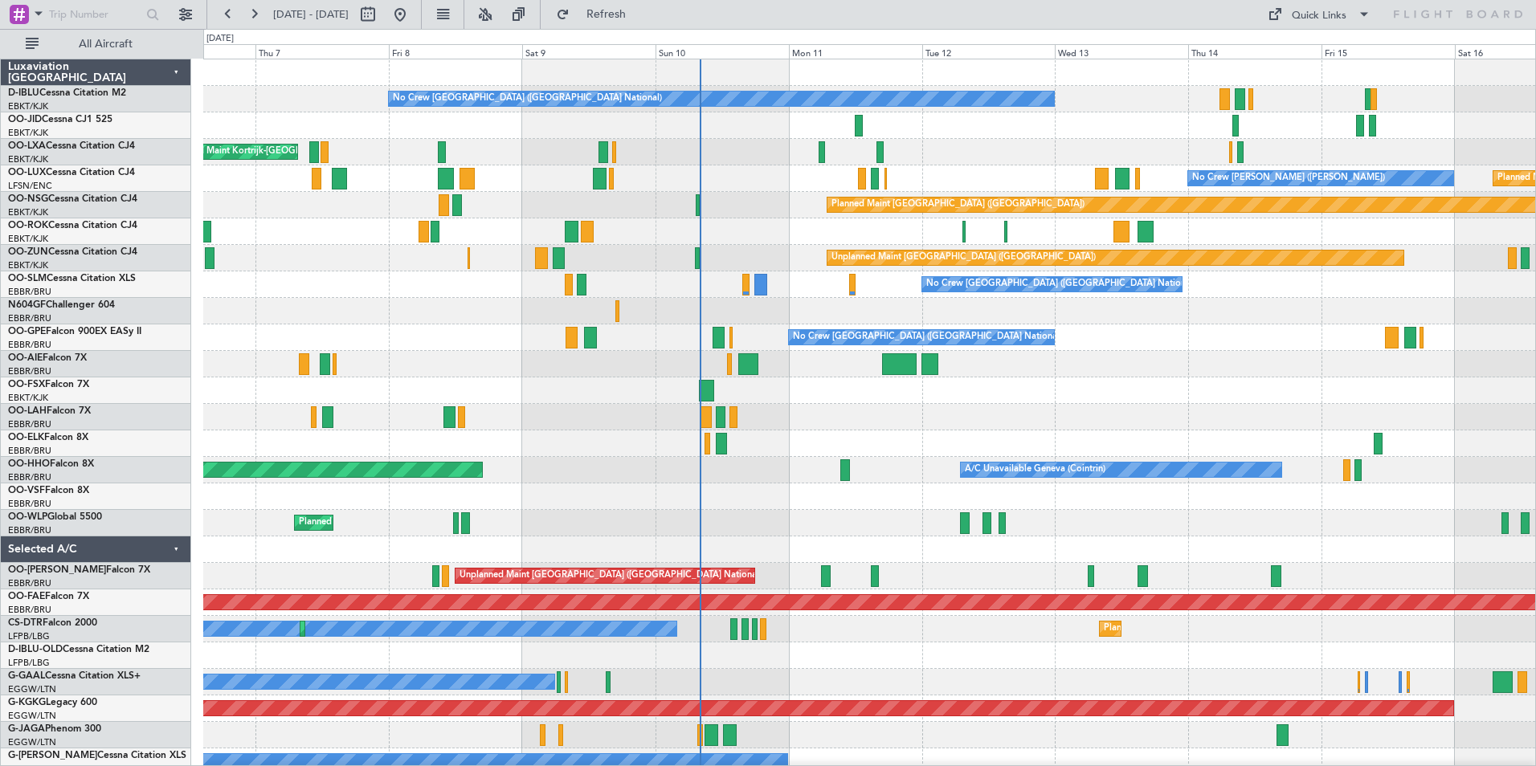
click at [954, 295] on div "No Crew [GEOGRAPHIC_DATA] ([GEOGRAPHIC_DATA] National) A/C Unavailable [GEOGRAP…" at bounding box center [869, 284] width 1332 height 27
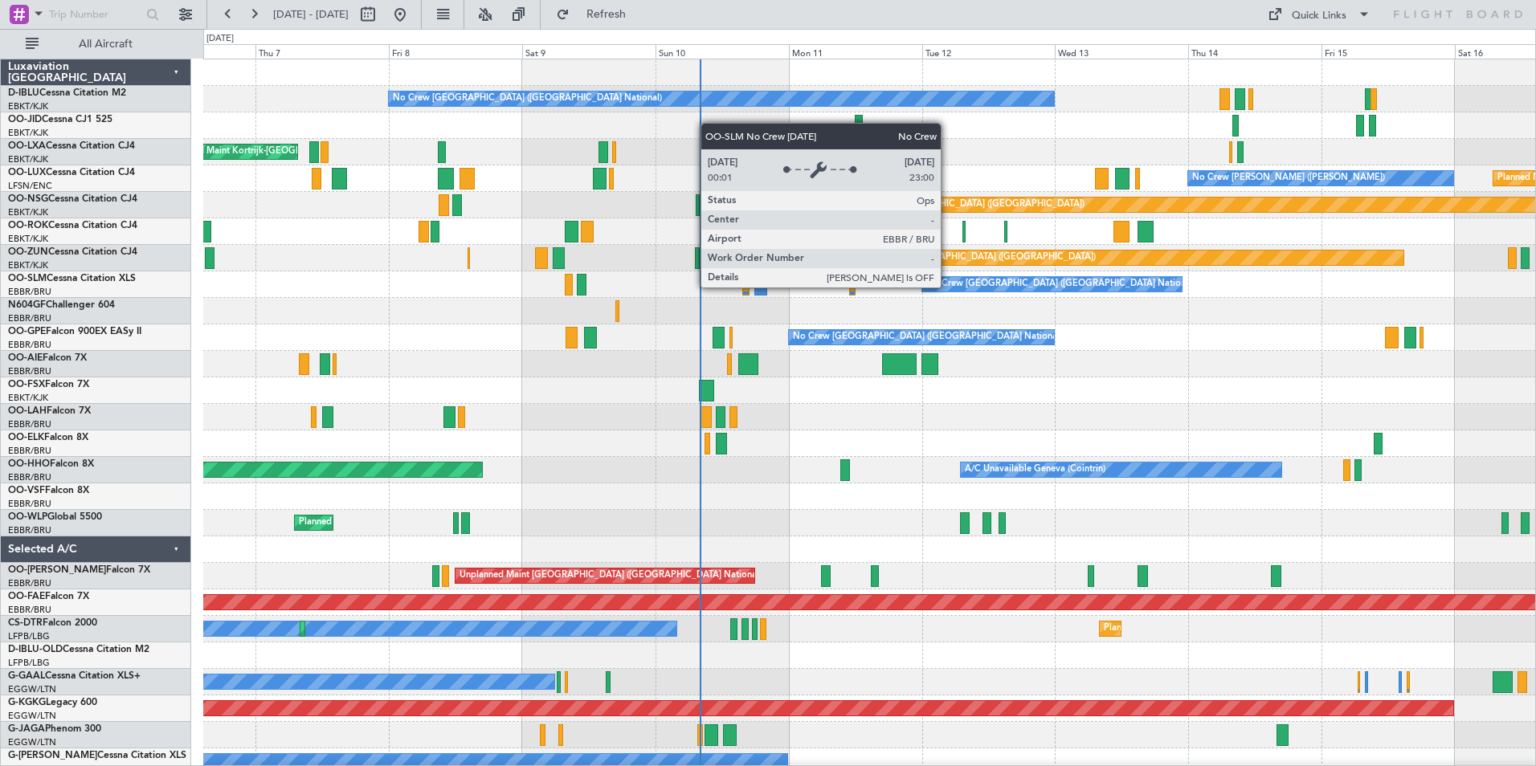
click at [948, 287] on div "No Crew [GEOGRAPHIC_DATA] ([GEOGRAPHIC_DATA] National)" at bounding box center [1060, 284] width 269 height 24
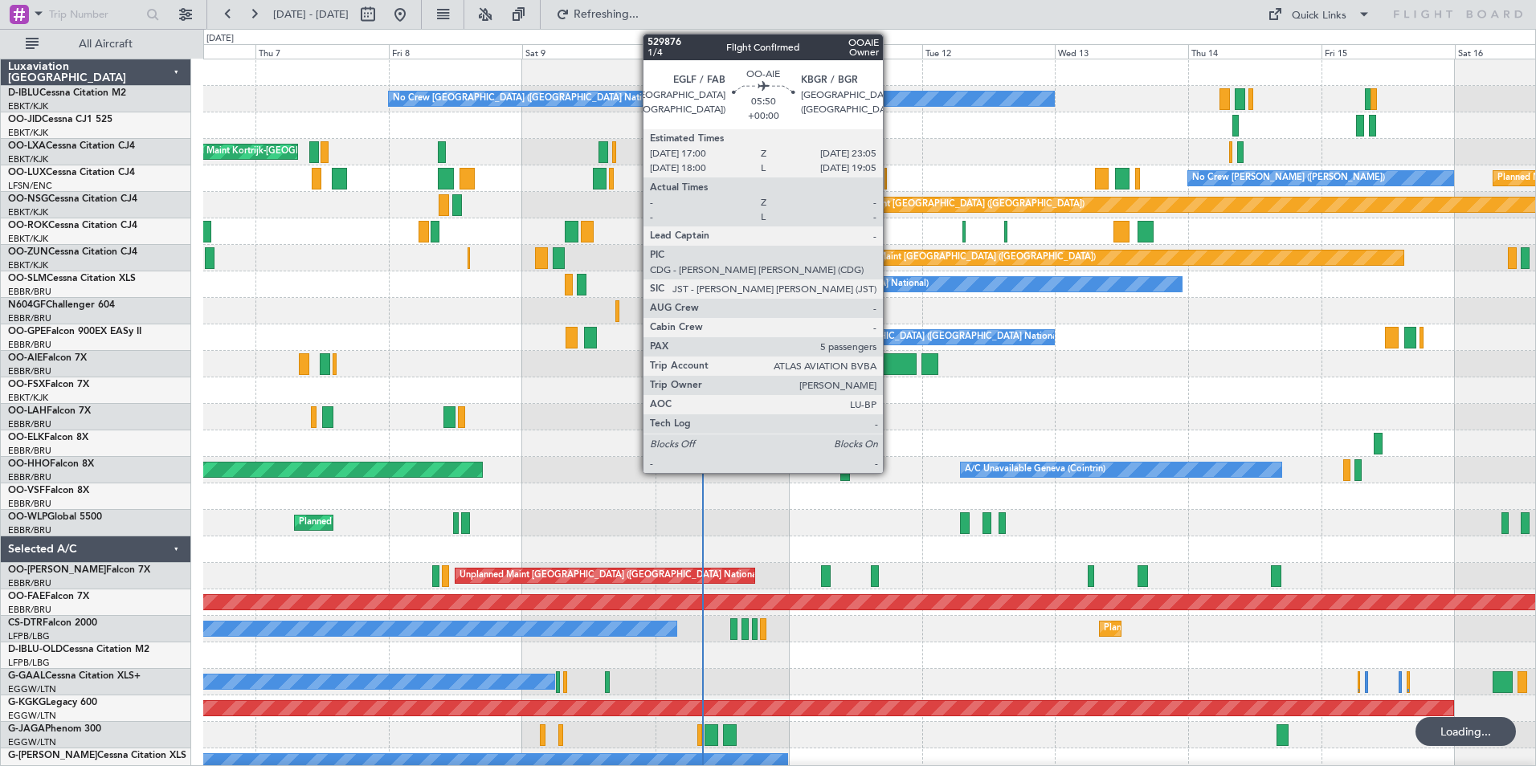
click at [891, 369] on div at bounding box center [899, 364] width 35 height 22
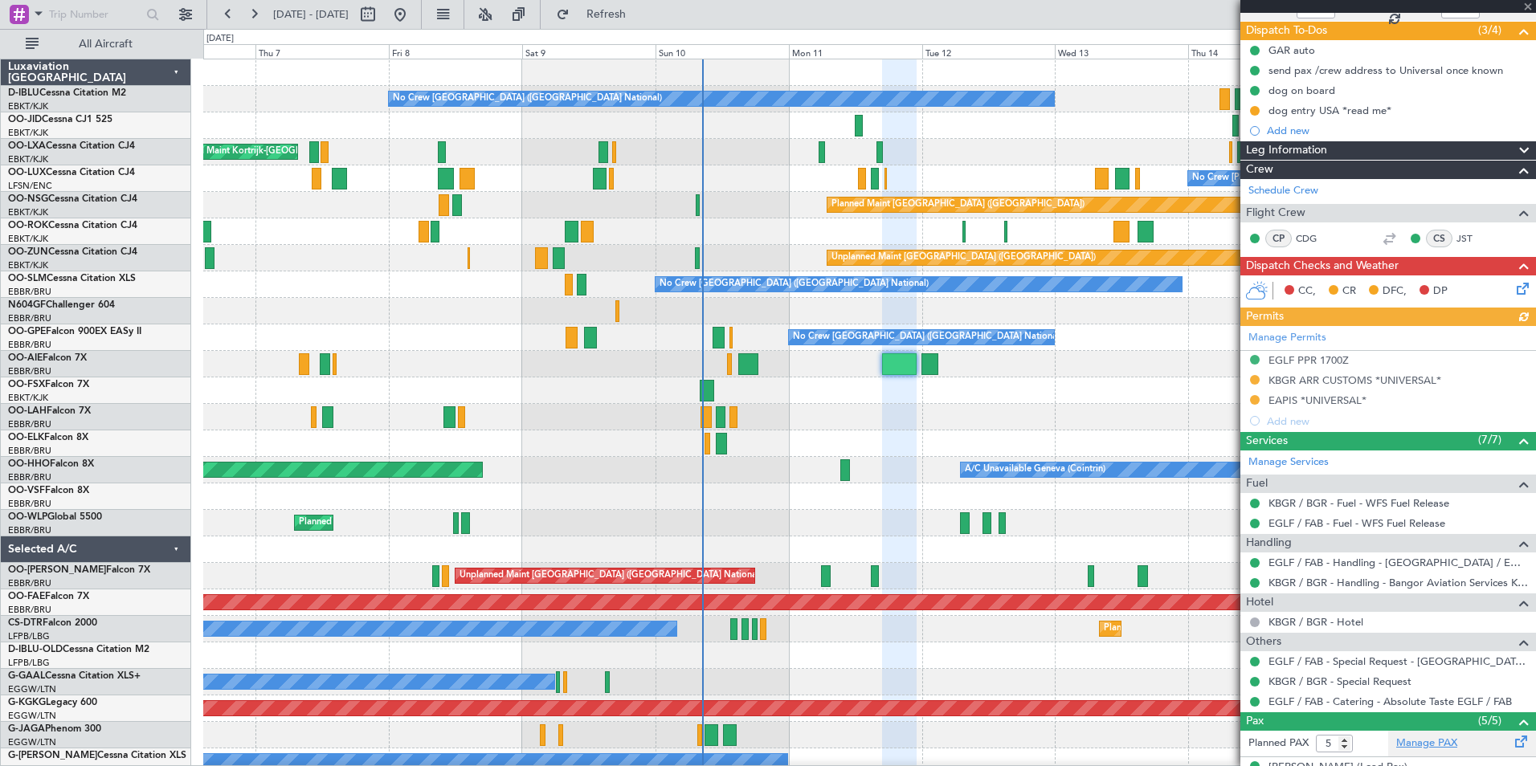
scroll to position [323, 0]
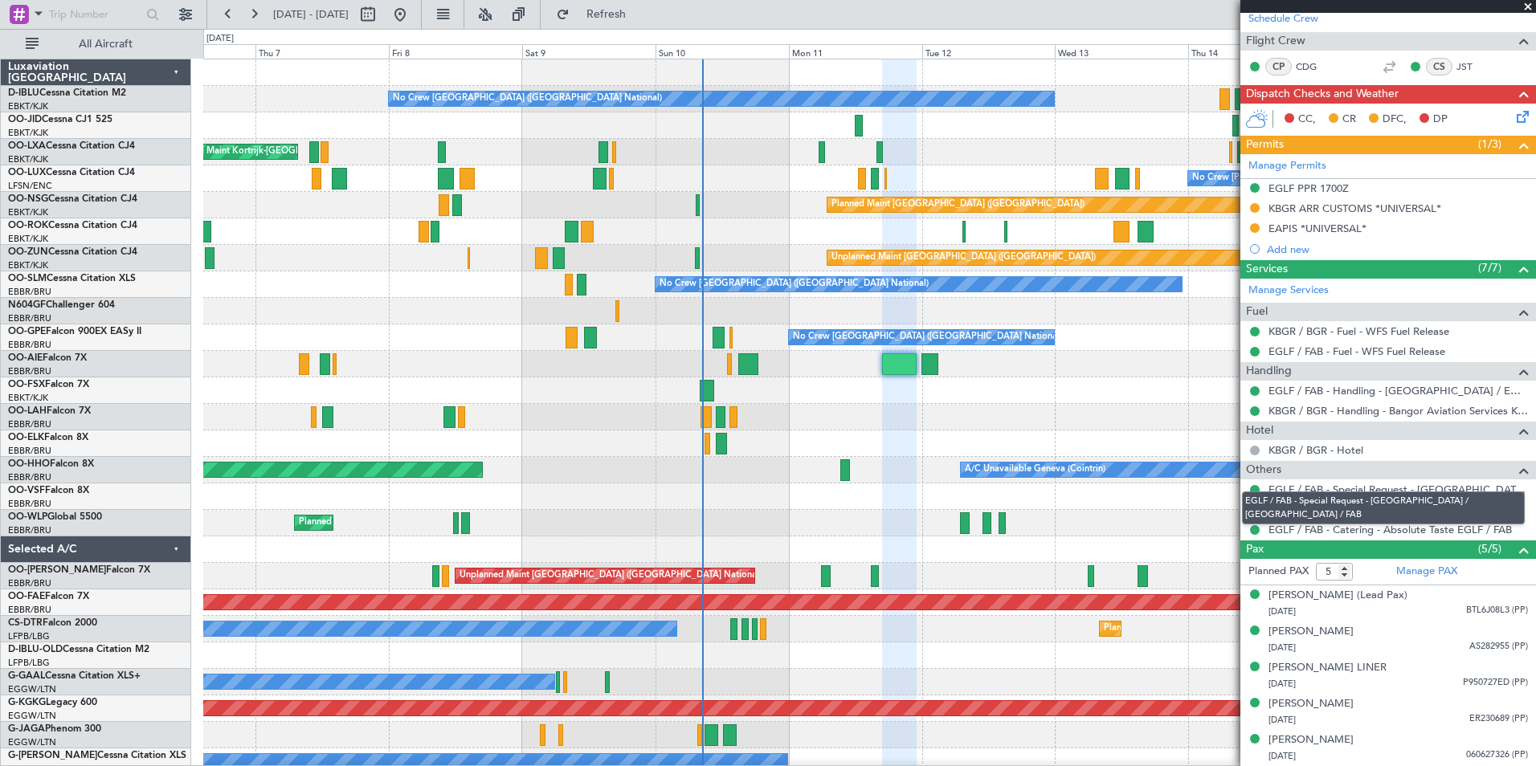
click at [1289, 483] on link "EGLF / FAB - Special Request - [GEOGRAPHIC_DATA] / [GEOGRAPHIC_DATA] / FAB" at bounding box center [1397, 490] width 259 height 14
click at [1365, 523] on link "EGLF / FAB - Catering - Absolute Taste EGLF / FAB" at bounding box center [1389, 530] width 243 height 14
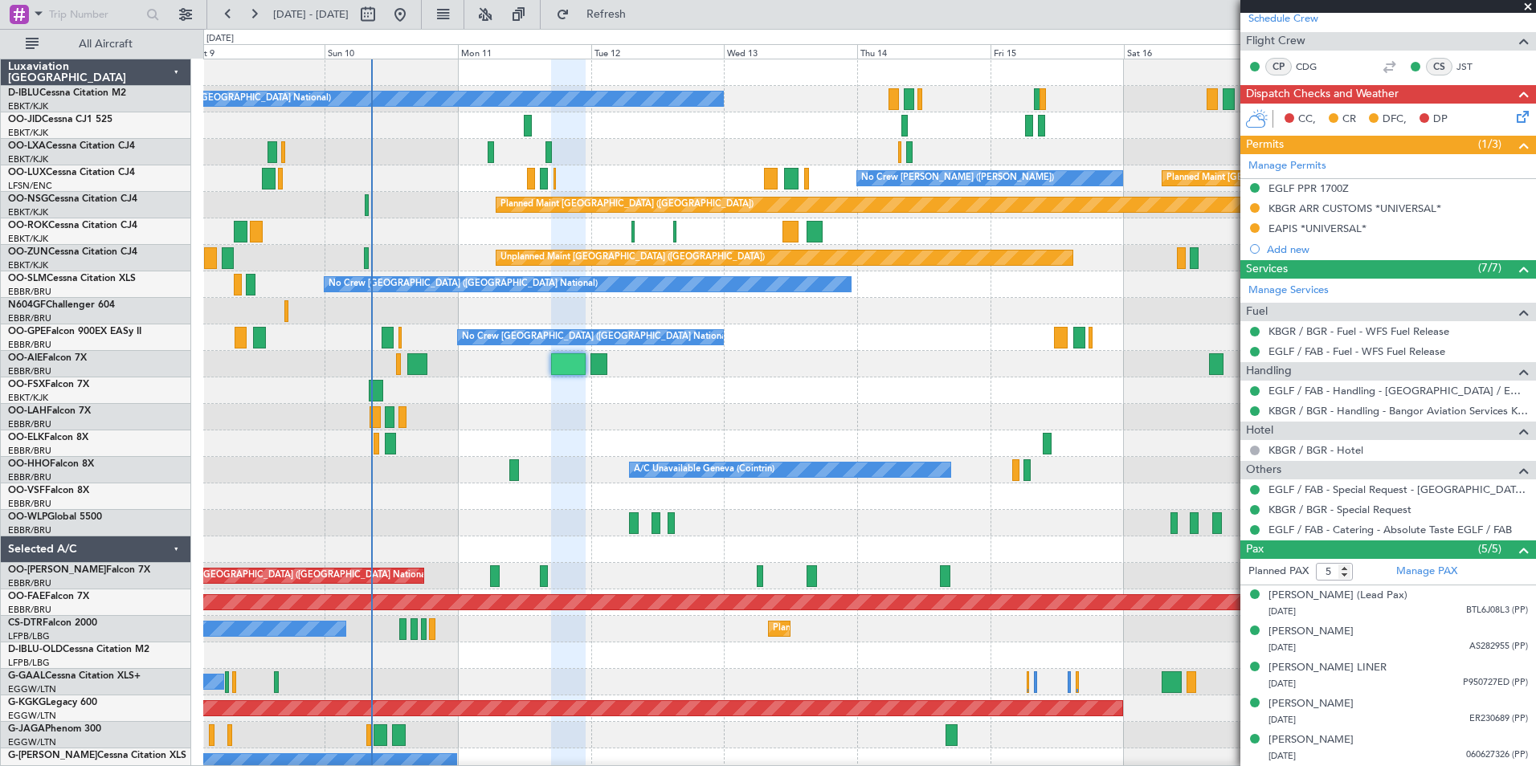
click at [641, 454] on div at bounding box center [869, 444] width 1332 height 27
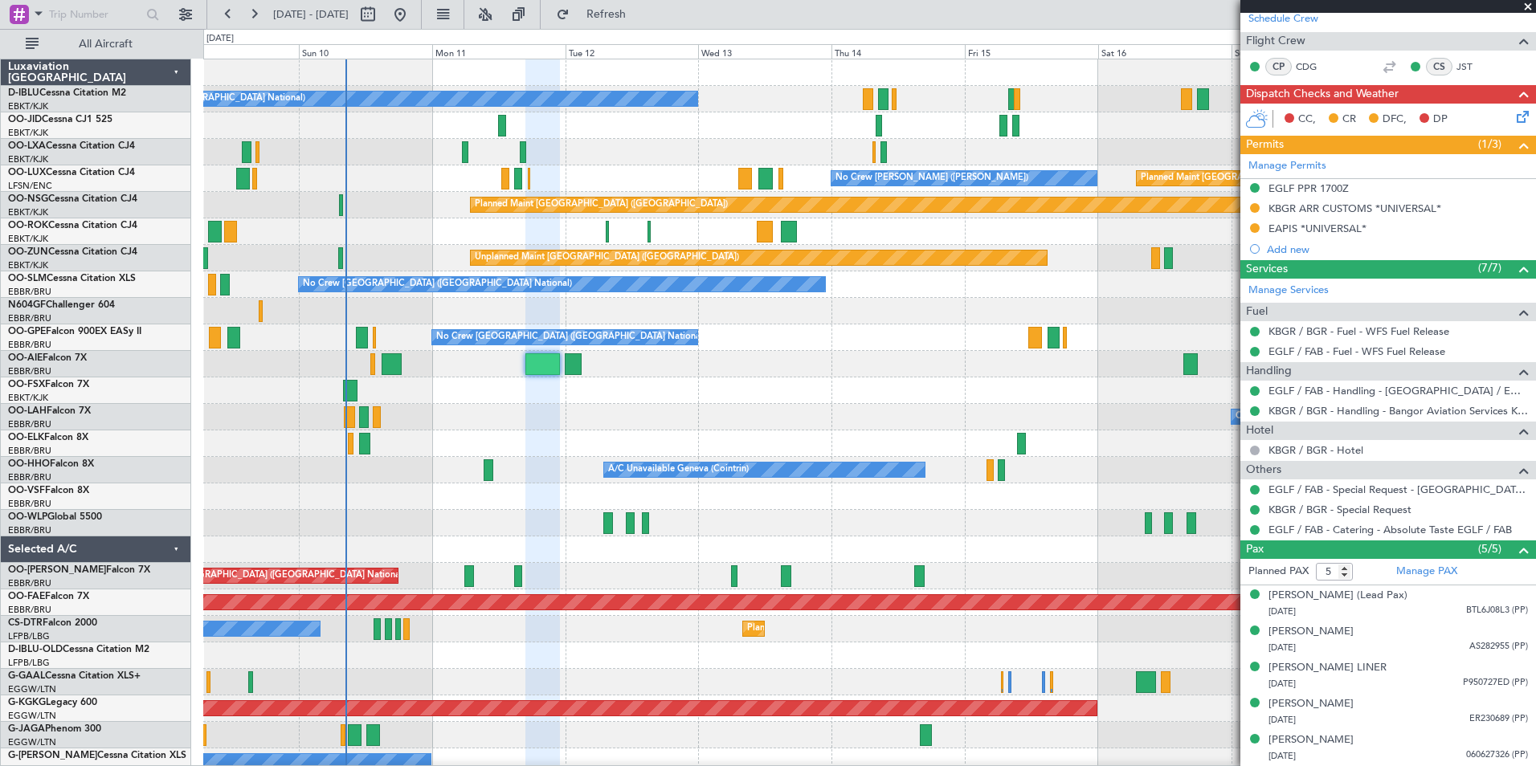
click at [1039, 378] on div at bounding box center [869, 391] width 1332 height 27
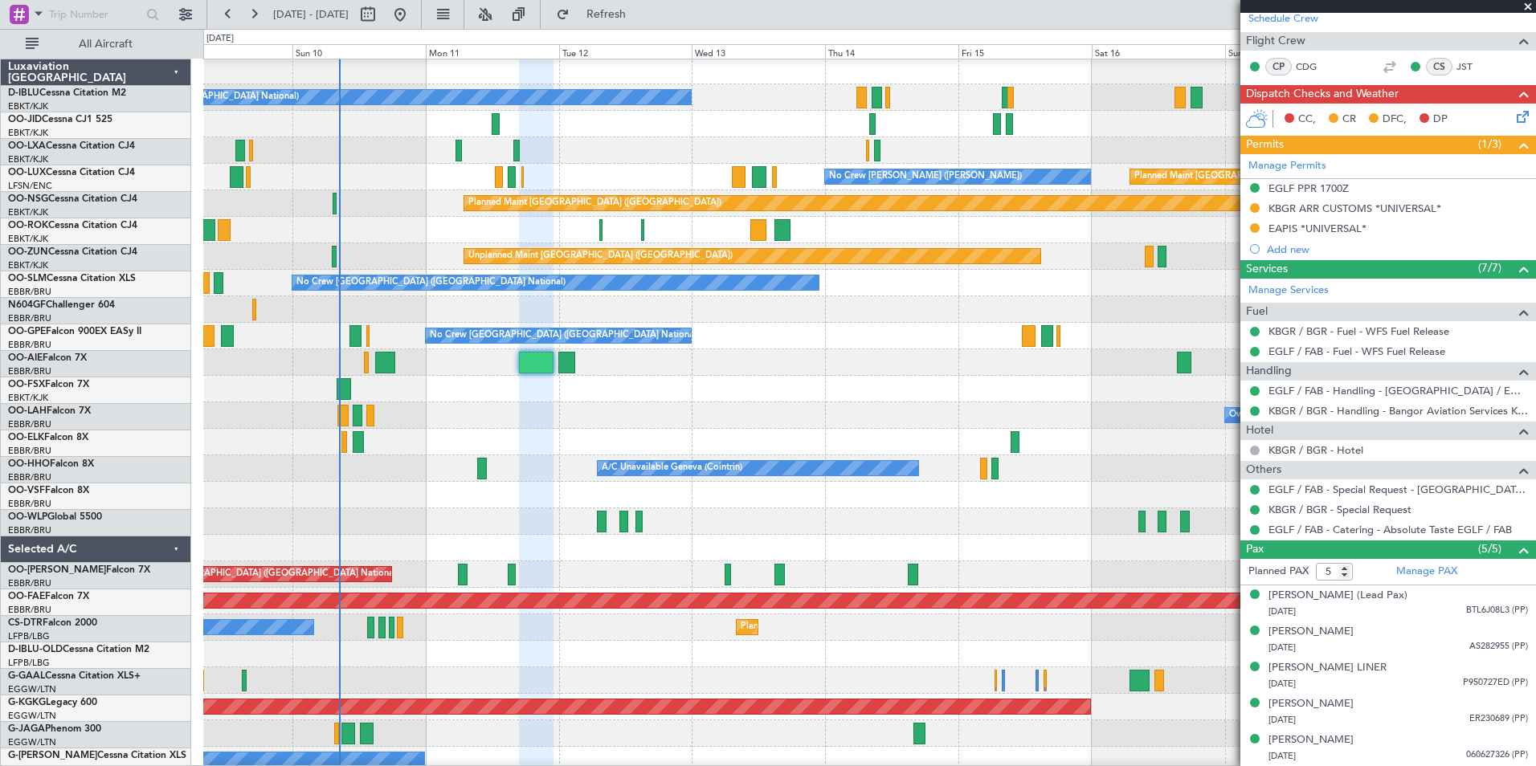
scroll to position [2, 0]
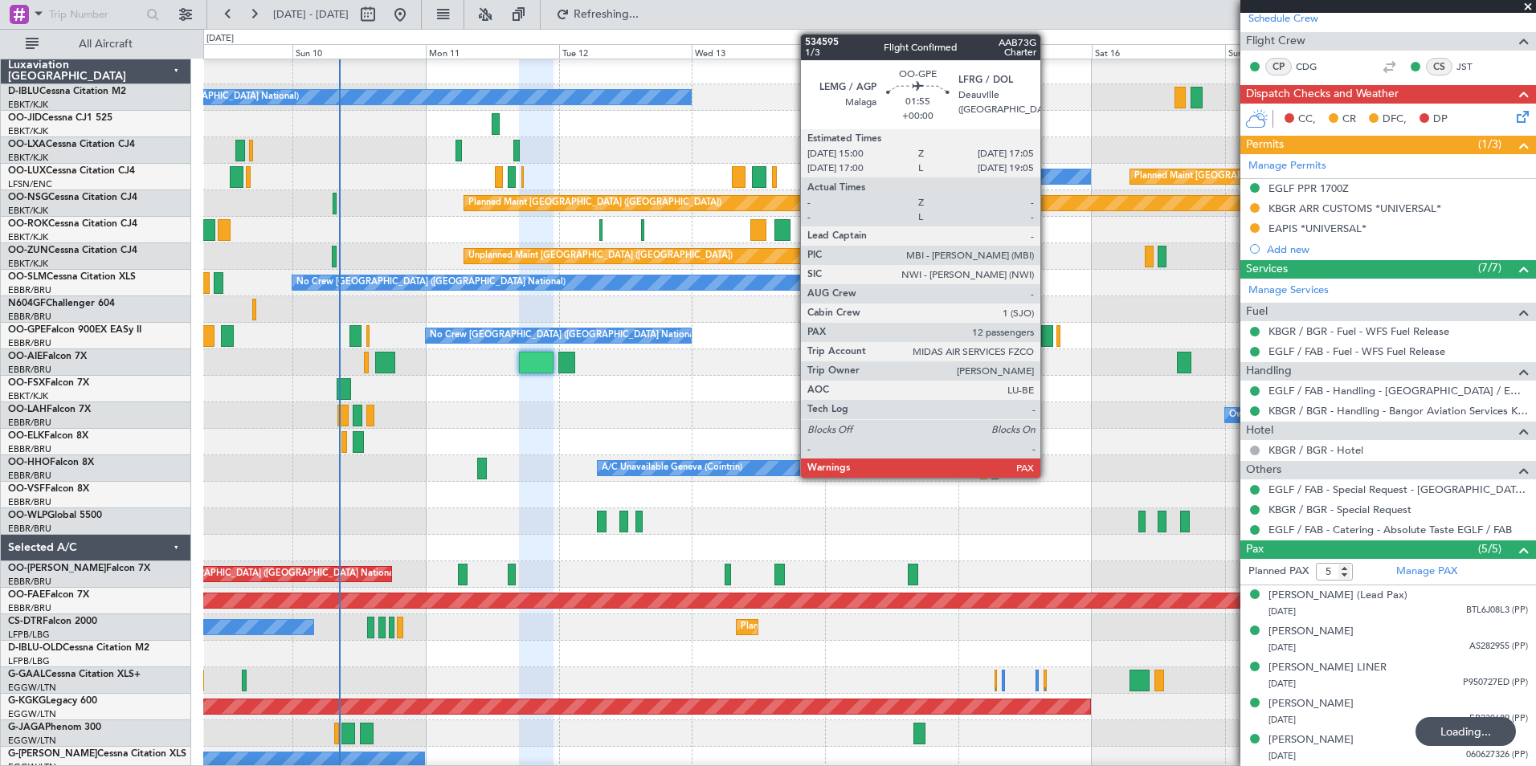
click at [1047, 339] on div at bounding box center [1047, 336] width 12 height 22
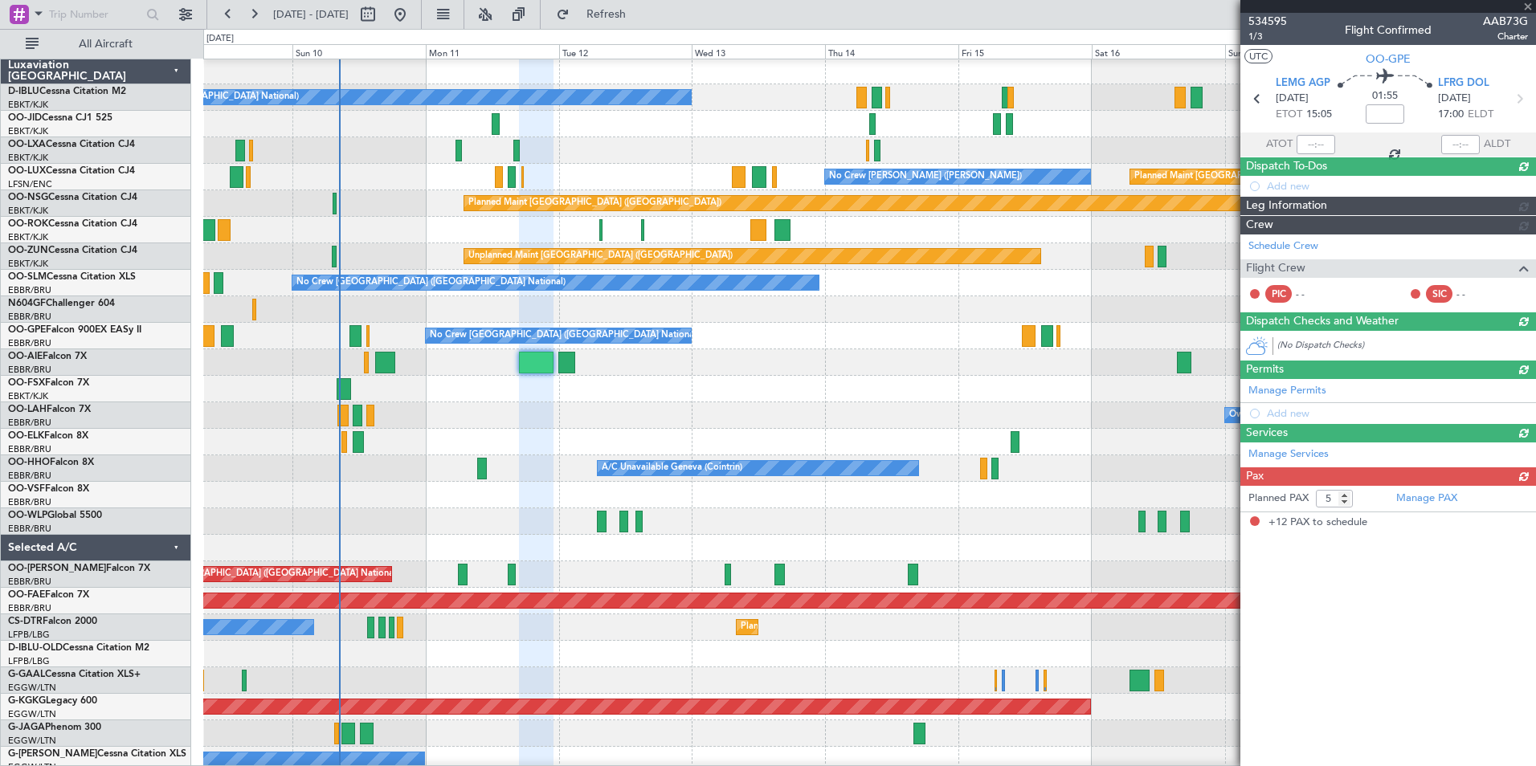
type input "12"
